Goal: Check status: Check status

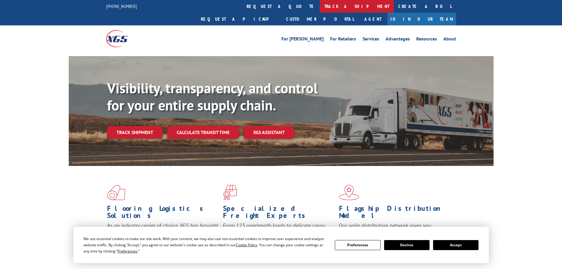
click at [320, 4] on link "track a shipment" at bounding box center [357, 6] width 74 height 13
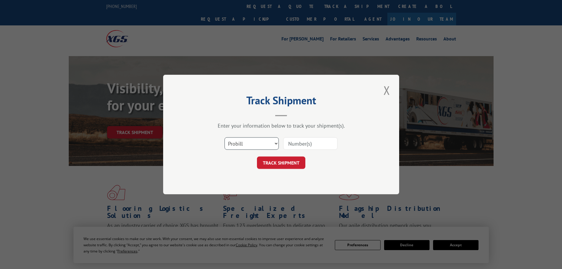
click at [229, 141] on select "Select category... Probill BOL PO" at bounding box center [252, 143] width 54 height 12
select select "bol"
click at [225, 137] on select "Select category... Probill BOL PO" at bounding box center [252, 143] width 54 height 12
click at [298, 137] on div at bounding box center [310, 144] width 54 height 14
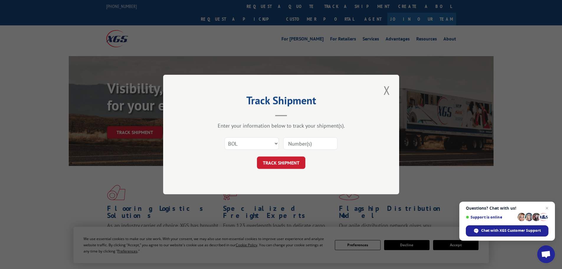
click at [293, 143] on input at bounding box center [310, 143] width 54 height 12
paste input "594995"
type input "594995"
click at [286, 162] on button "TRACK SHIPMENT" at bounding box center [281, 162] width 48 height 12
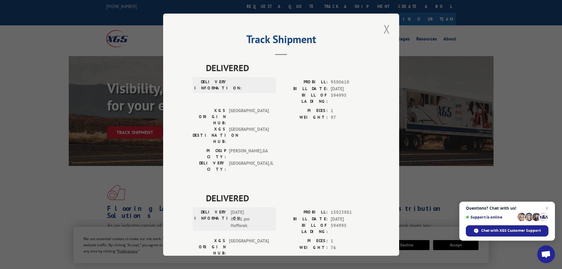
click at [383, 30] on button "Close modal" at bounding box center [387, 29] width 10 height 16
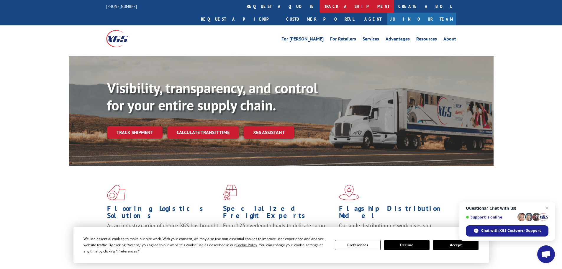
click at [320, 7] on link "track a shipment" at bounding box center [357, 6] width 74 height 13
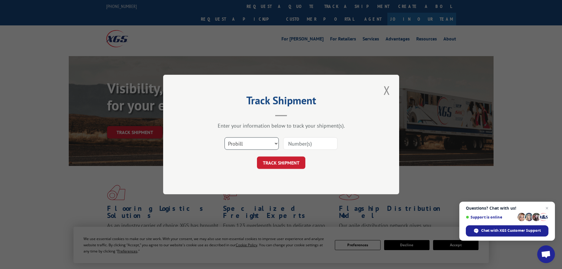
click at [250, 144] on select "Select category... Probill BOL PO" at bounding box center [252, 143] width 54 height 12
select select "bol"
click at [225, 137] on select "Select category... Probill BOL PO" at bounding box center [252, 143] width 54 height 12
click at [293, 141] on input at bounding box center [310, 143] width 54 height 12
paste input "- 5949953"
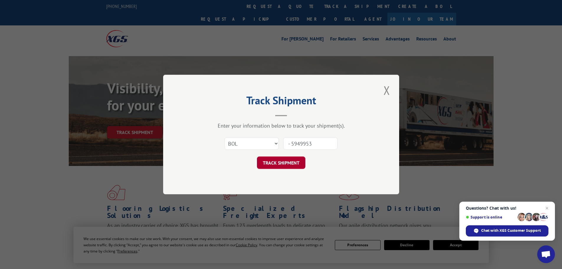
type input "- 5949953"
click at [282, 161] on button "TRACK SHIPMENT" at bounding box center [281, 162] width 48 height 12
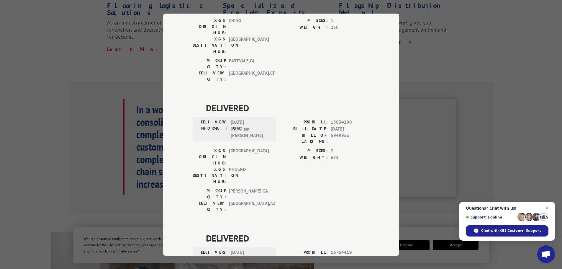
scroll to position [295, 0]
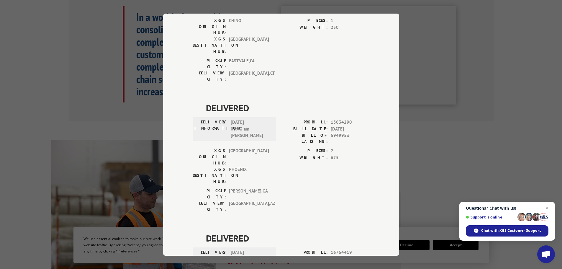
drag, startPoint x: 466, startPoint y: 128, endPoint x: 508, endPoint y: 121, distance: 42.1
click at [473, 125] on div "Track Shipment DELIVERED DELIVERY INFORMATION: PROBILL: 9796362 BILL DATE: [DAT…" at bounding box center [281, 134] width 562 height 269
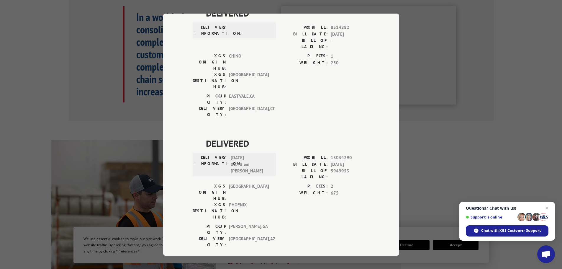
scroll to position [73, 0]
